Goal: Book appointment/travel/reservation

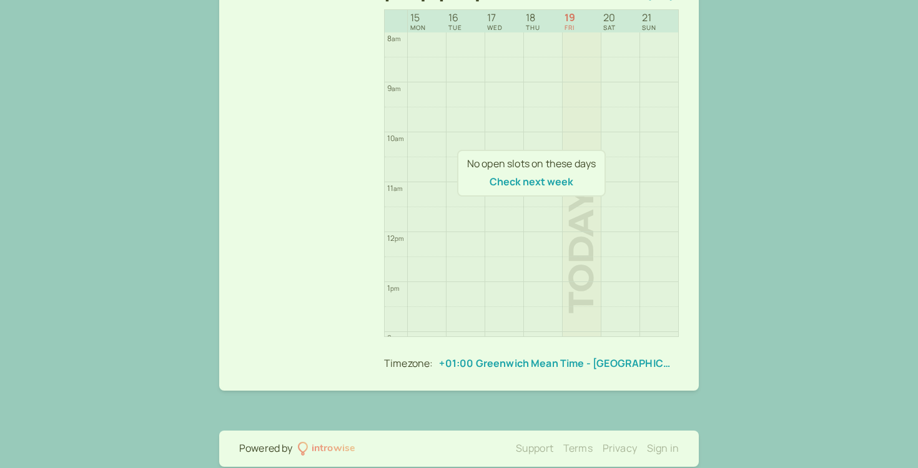
scroll to position [335, 0]
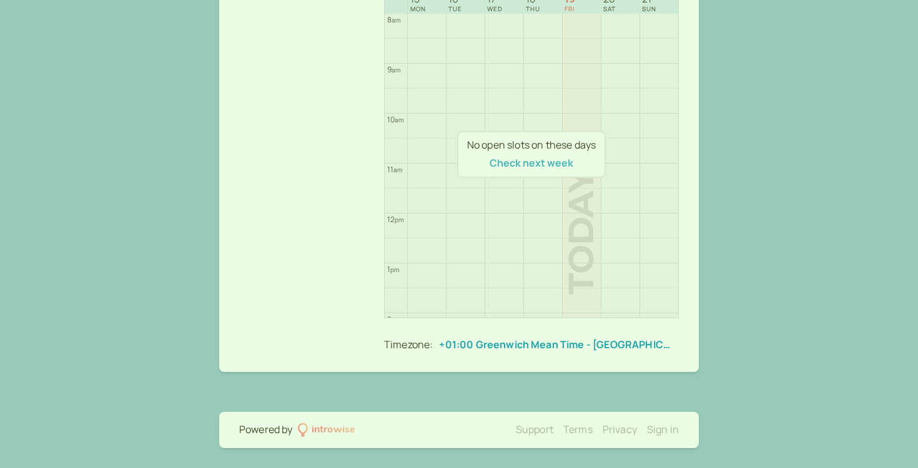
click at [543, 167] on button "Check next week" at bounding box center [532, 162] width 84 height 11
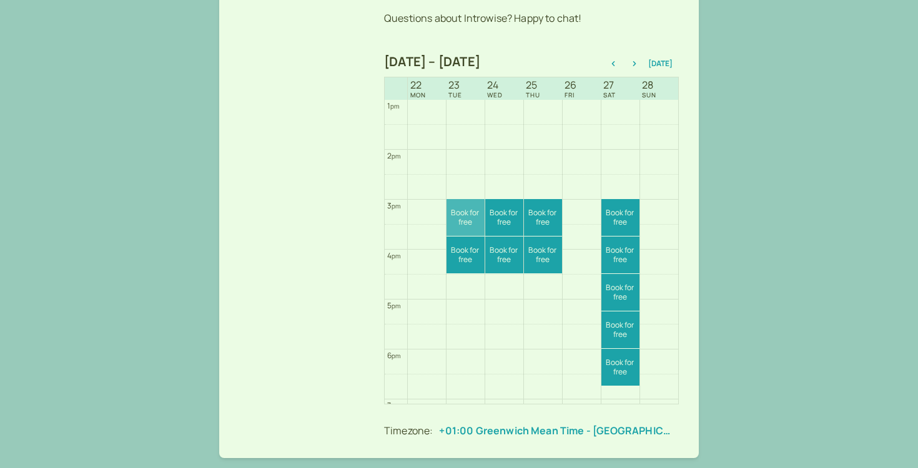
scroll to position [623, 0]
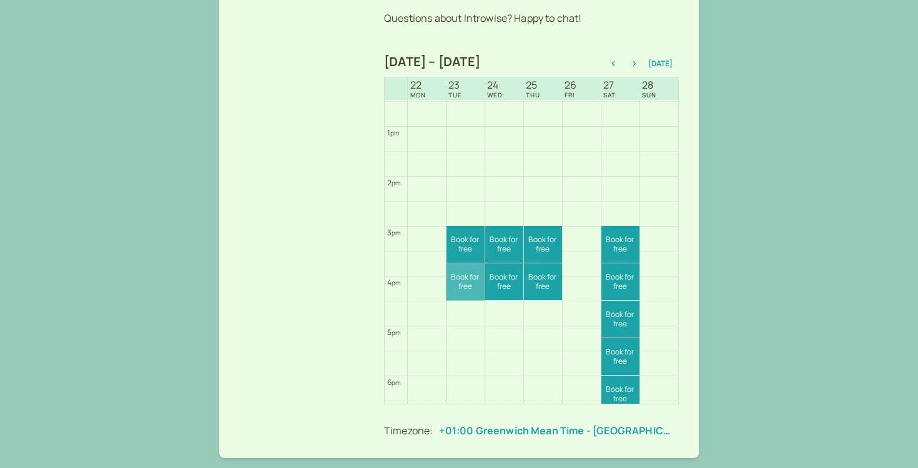
click at [477, 292] on link "Book for free free" at bounding box center [465, 281] width 38 height 37
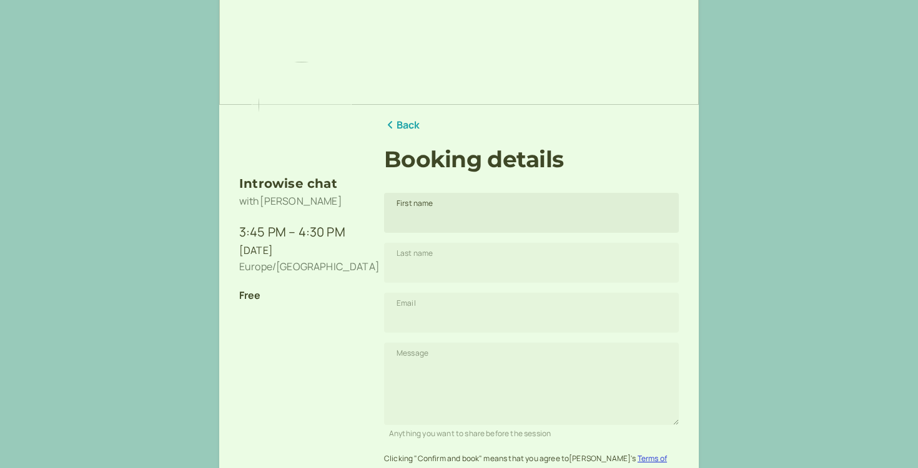
scroll to position [49, 0]
click at [465, 229] on input "First name" at bounding box center [531, 214] width 295 height 40
type input "[PERSON_NAME]"
type input "[EMAIL_ADDRESS][DOMAIN_NAME]"
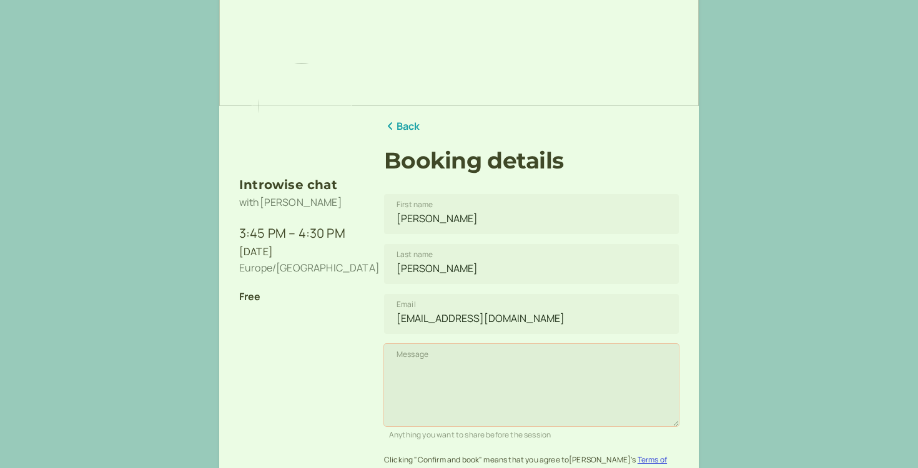
click at [455, 360] on textarea "Message" at bounding box center [531, 385] width 295 height 82
drag, startPoint x: 516, startPoint y: 317, endPoint x: 400, endPoint y: 320, distance: 116.2
click at [400, 320] on input "[EMAIL_ADDRESS][DOMAIN_NAME]" at bounding box center [531, 314] width 295 height 40
click at [403, 346] on textarea "Message" at bounding box center [531, 385] width 295 height 82
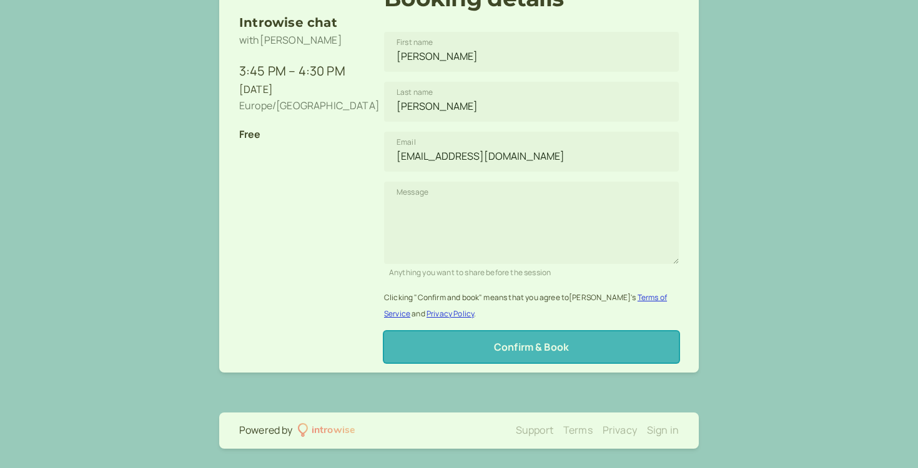
click at [485, 336] on button "Confirm & Book" at bounding box center [531, 347] width 295 height 31
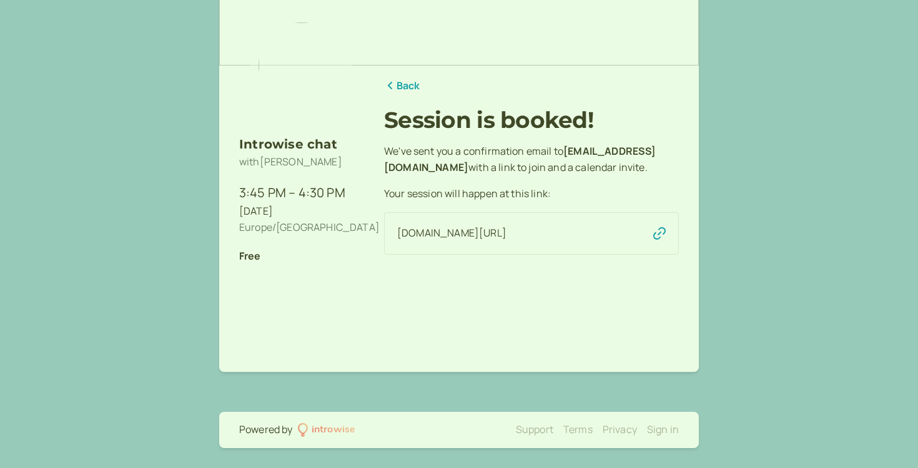
scroll to position [89, 0]
click at [656, 240] on icon "button" at bounding box center [659, 233] width 12 height 12
